Goal: Task Accomplishment & Management: Manage account settings

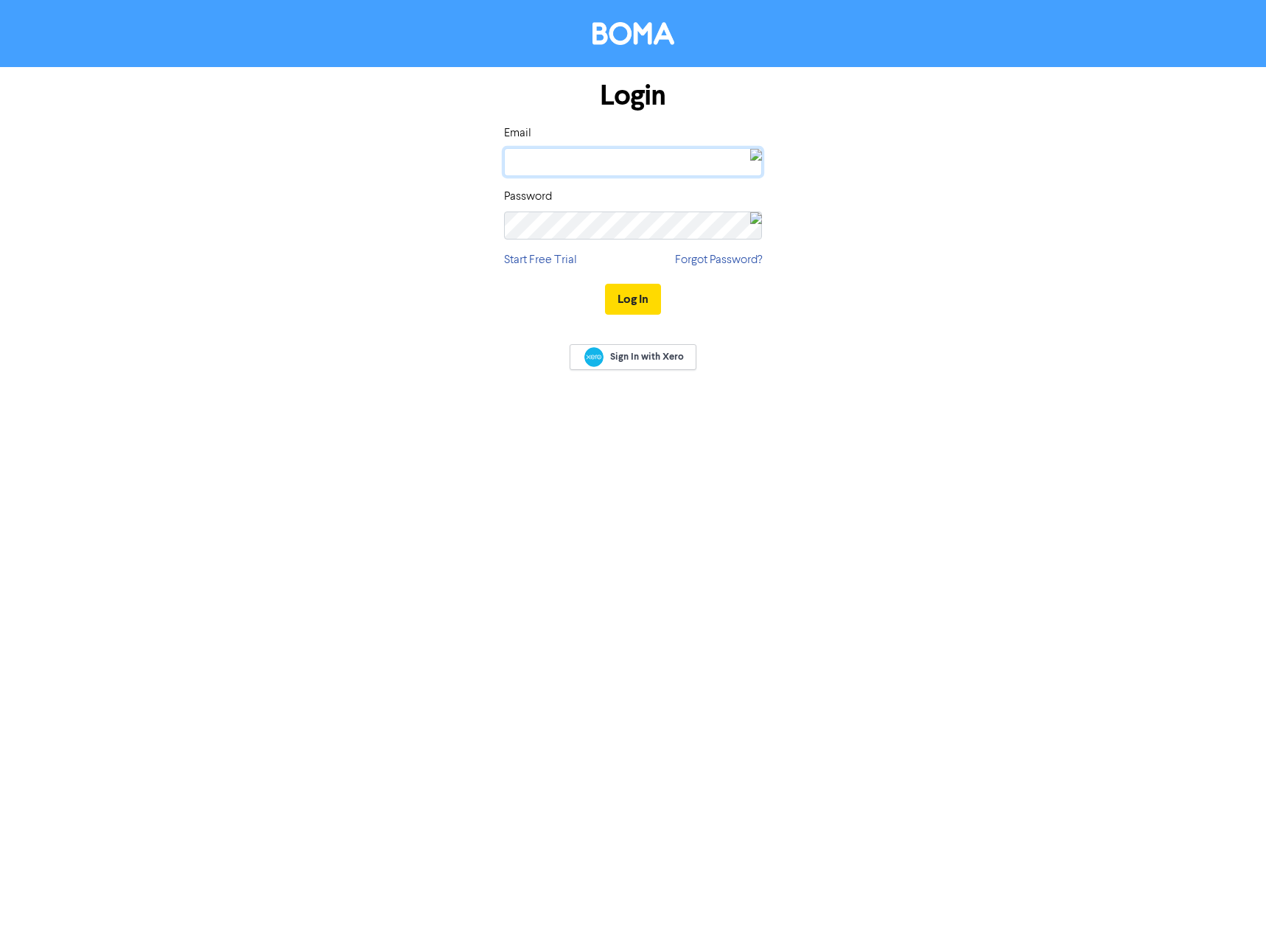
click at [630, 166] on input "email" at bounding box center [633, 162] width 258 height 28
type input "[EMAIL_ADDRESS][DOMAIN_NAME]"
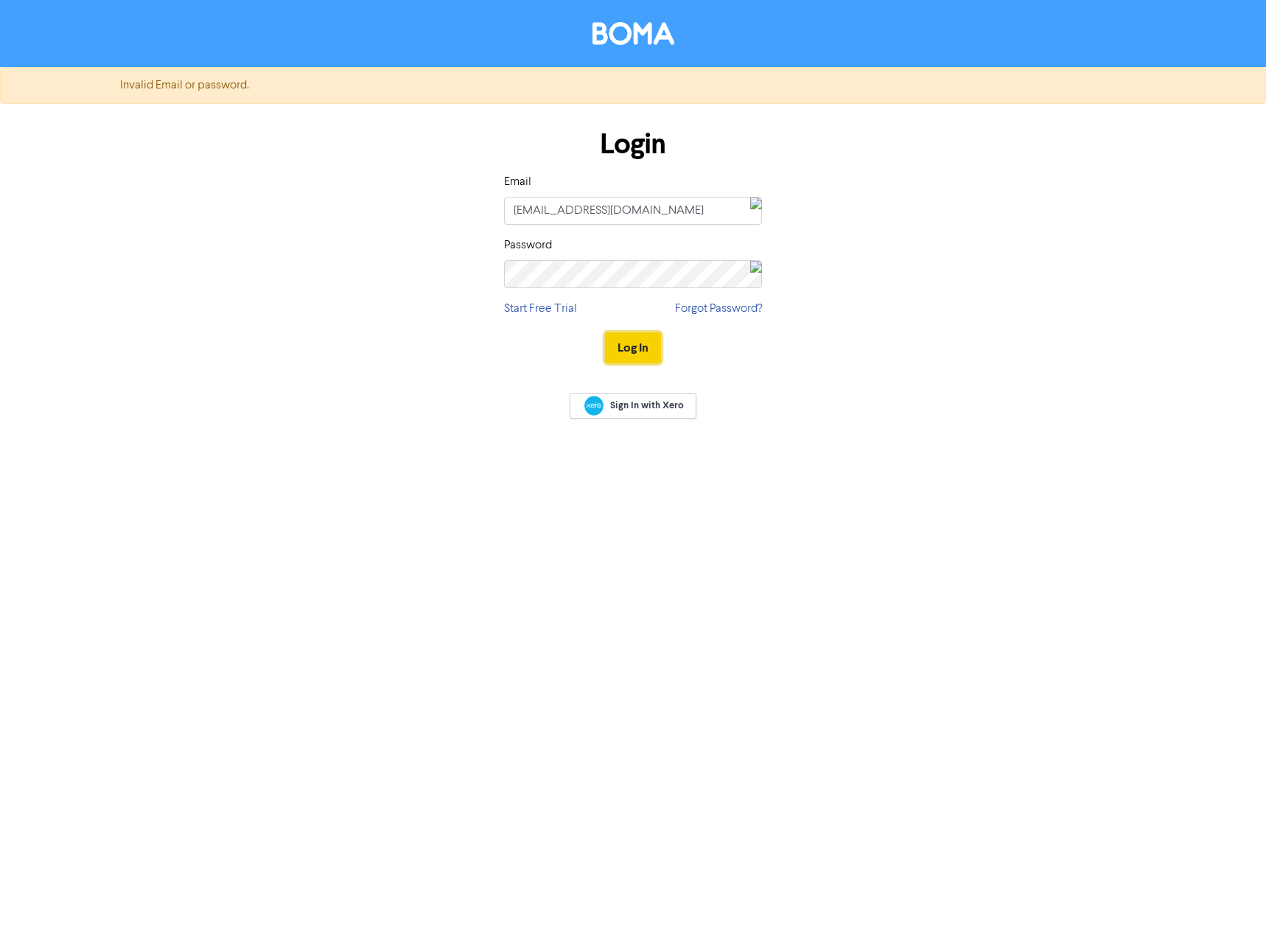
click at [621, 343] on button "Log In" at bounding box center [633, 347] width 56 height 31
click at [632, 349] on button "Log In" at bounding box center [633, 347] width 56 height 31
click at [346, 245] on div "Login Email [EMAIL_ADDRESS][DOMAIN_NAME] Password Start Free Trial Forgot Passw…" at bounding box center [633, 247] width 840 height 262
click at [632, 353] on button "Log In" at bounding box center [633, 347] width 56 height 31
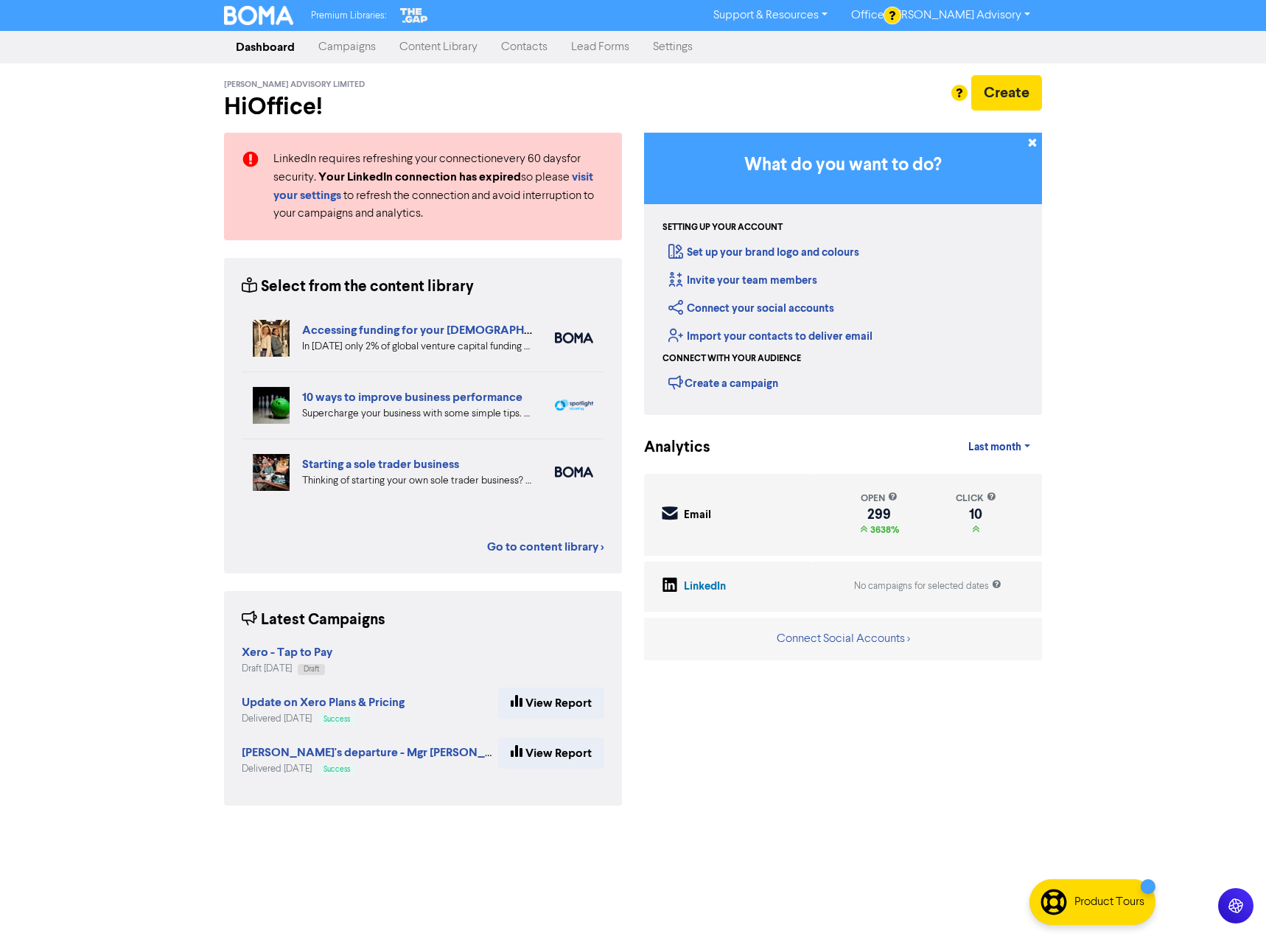
click at [344, 44] on link "Campaigns" at bounding box center [347, 46] width 81 height 29
